Goal: Information Seeking & Learning: Learn about a topic

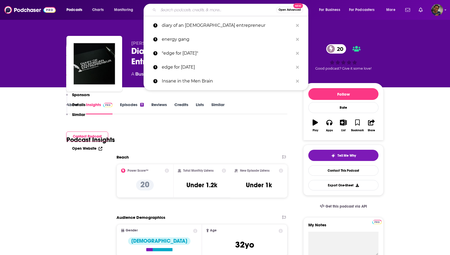
scroll to position [256, 0]
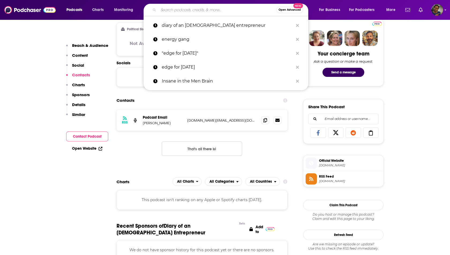
type input "Conversations with [PERSON_NAME]"
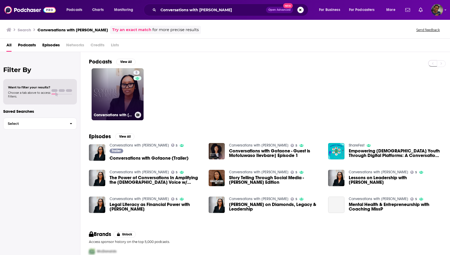
click at [117, 104] on link "5 Conversations with [PERSON_NAME]" at bounding box center [118, 94] width 52 height 52
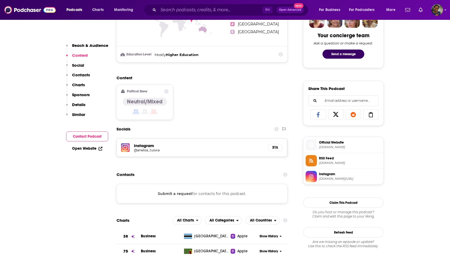
scroll to position [279, 0]
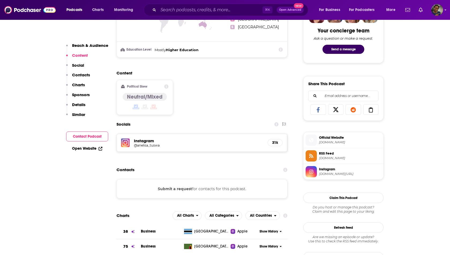
click at [180, 186] on button "Submit a request" at bounding box center [175, 189] width 34 height 6
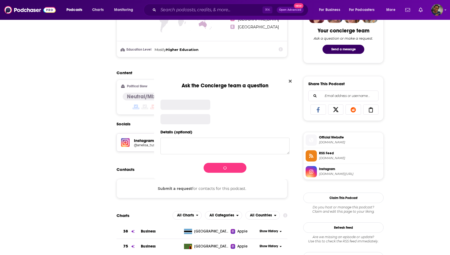
scroll to position [0, 0]
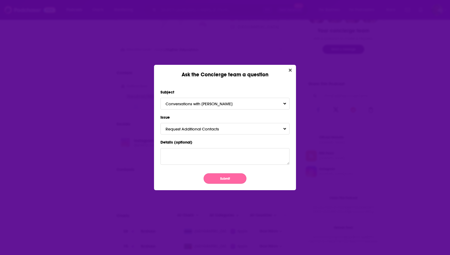
click at [223, 177] on button "Submit" at bounding box center [224, 178] width 43 height 10
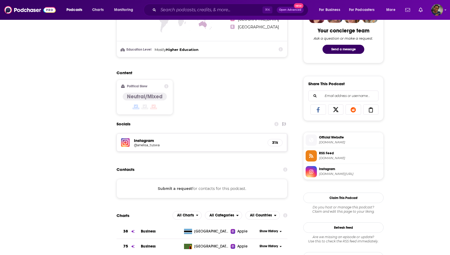
scroll to position [279, 0]
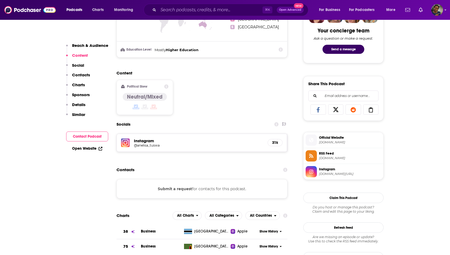
click at [142, 144] on h5 "@anelisa_tuswa" at bounding box center [177, 145] width 86 height 4
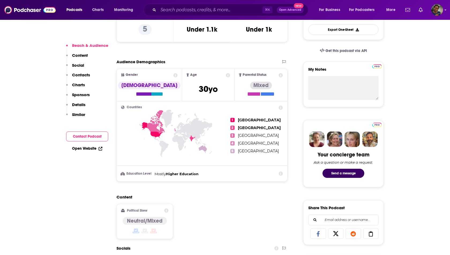
scroll to position [157, 0]
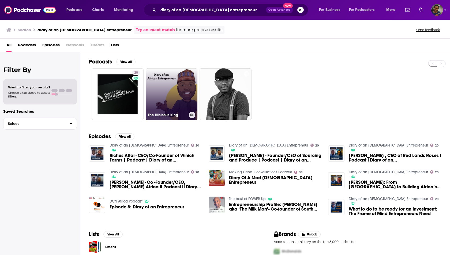
click at [162, 98] on link "The Hibiscus King" at bounding box center [172, 94] width 52 height 52
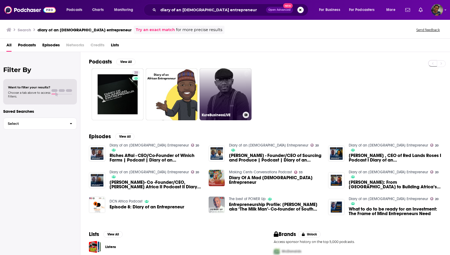
click at [221, 96] on link "KureBusinessLIVE" at bounding box center [225, 94] width 52 height 52
